Goal: Navigation & Orientation: Find specific page/section

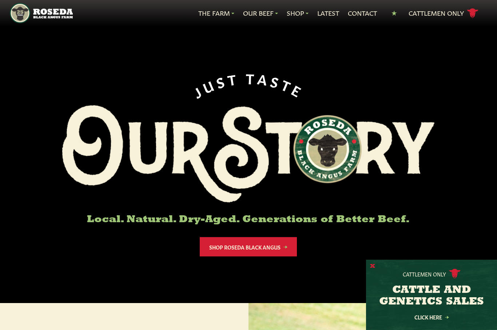
click at [374, 270] on button "X" at bounding box center [372, 267] width 5 height 8
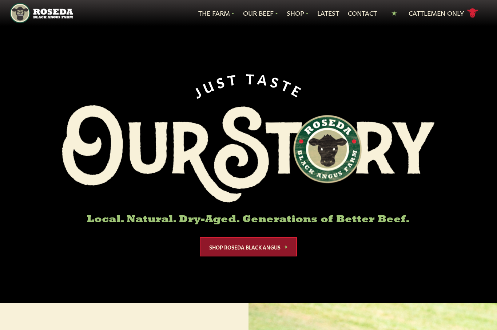
click at [269, 246] on link "Shop Roseda Black Angus" at bounding box center [248, 246] width 97 height 19
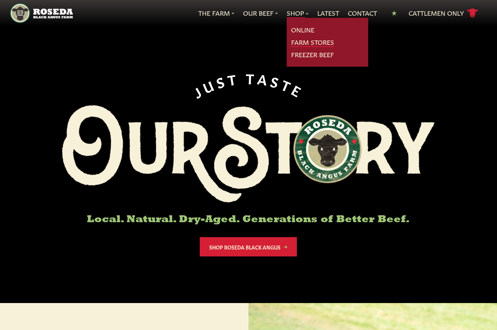
click at [313, 44] on link "Farm Stores" at bounding box center [312, 42] width 43 height 9
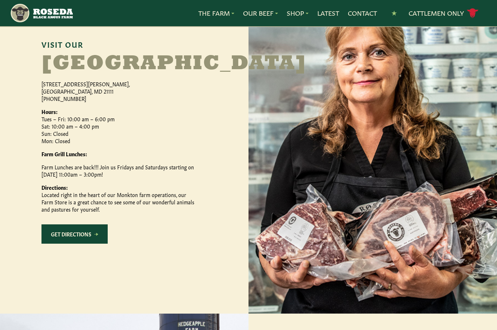
scroll to position [356, 0]
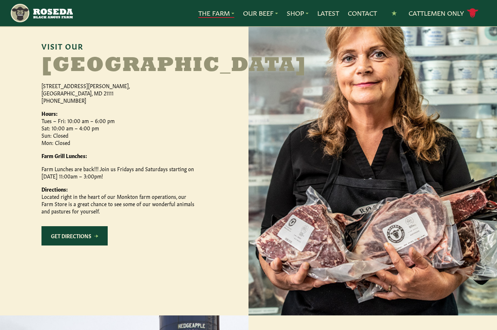
click at [231, 10] on link "The Farm" at bounding box center [216, 12] width 36 height 9
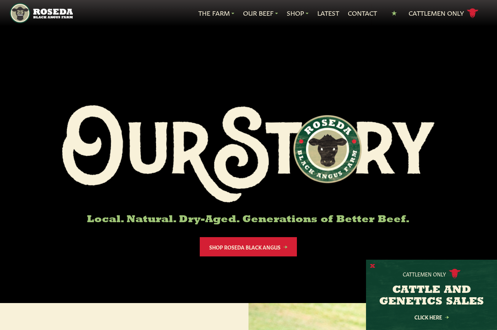
click at [374, 267] on button "X" at bounding box center [372, 267] width 5 height 8
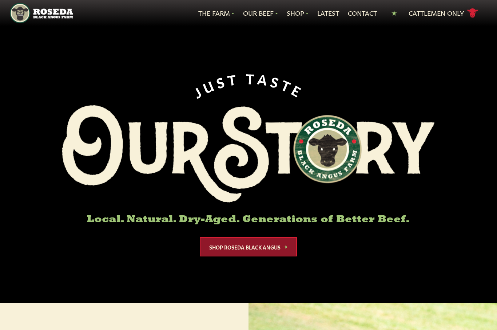
click at [280, 247] on link "Shop Roseda Black Angus" at bounding box center [248, 246] width 97 height 19
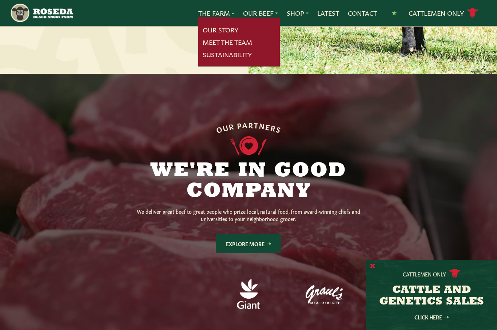
scroll to position [477, 0]
